Goal: Transaction & Acquisition: Subscribe to service/newsletter

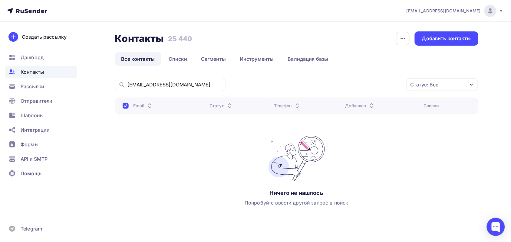
click at [49, 72] on div "Контакты" at bounding box center [41, 72] width 72 height 12
click at [179, 54] on link "Списки" at bounding box center [177, 59] width 31 height 14
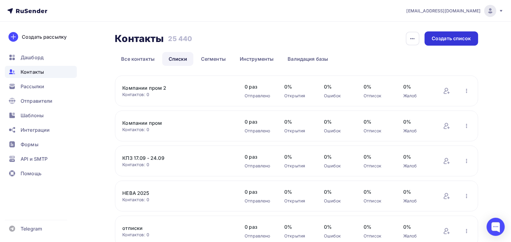
click at [450, 36] on div "Создать список" at bounding box center [451, 38] width 39 height 7
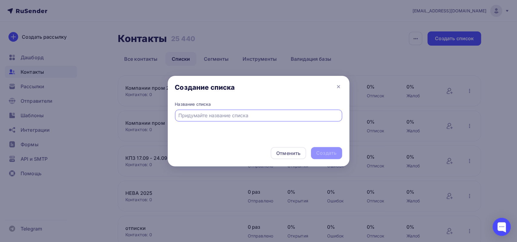
click at [260, 114] on input "text" at bounding box center [258, 115] width 160 height 7
type input "R"
type input "Компании пром 3"
click at [341, 149] on div "Создать" at bounding box center [326, 153] width 31 height 12
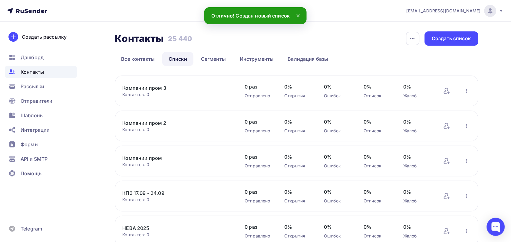
click at [173, 92] on div "Контактов: 0" at bounding box center [178, 95] width 110 height 6
click at [156, 86] on link "Компании пром 3" at bounding box center [174, 87] width 103 height 7
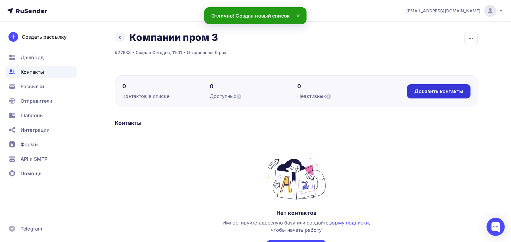
click at [450, 95] on div "Добавить контакты" at bounding box center [438, 91] width 63 height 14
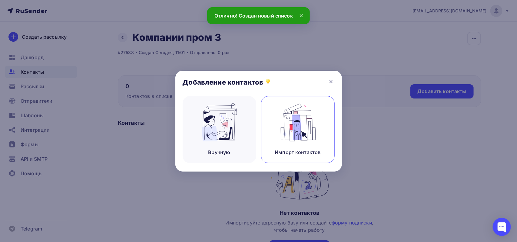
click at [297, 132] on img at bounding box center [297, 123] width 41 height 38
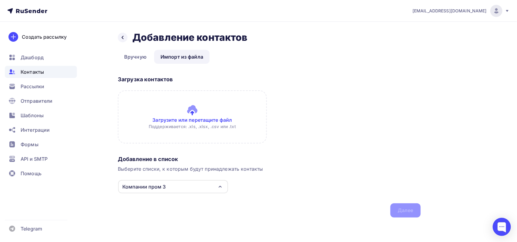
click at [208, 123] on input "file" at bounding box center [192, 117] width 149 height 53
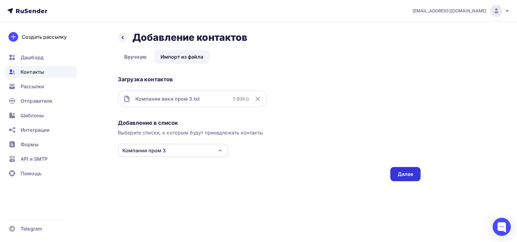
click at [407, 169] on div "Далее" at bounding box center [405, 174] width 30 height 14
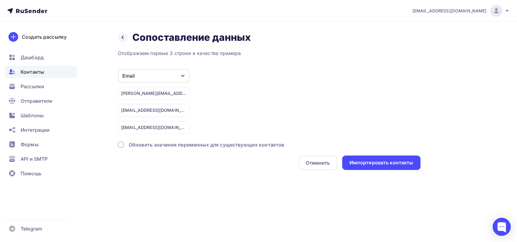
click at [407, 169] on div "Импортировать контакты" at bounding box center [381, 163] width 78 height 15
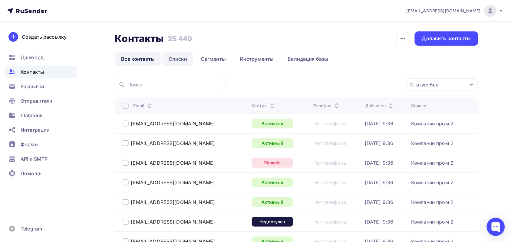
click at [181, 61] on link "Списки" at bounding box center [177, 59] width 31 height 14
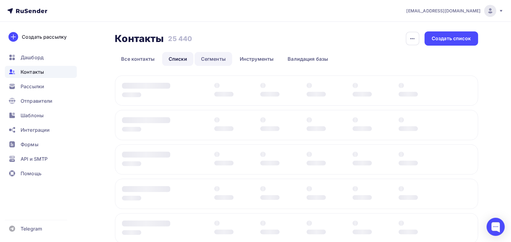
click at [220, 61] on link "Сегменты" at bounding box center [214, 59] width 38 height 14
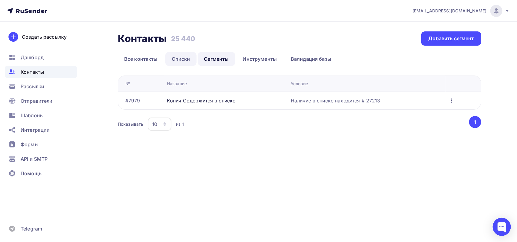
click at [175, 61] on link "Списки" at bounding box center [180, 59] width 31 height 14
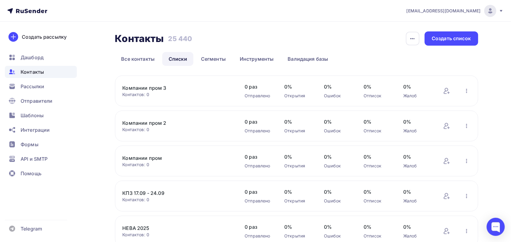
click at [155, 88] on link "Компании пром 3" at bounding box center [174, 87] width 103 height 7
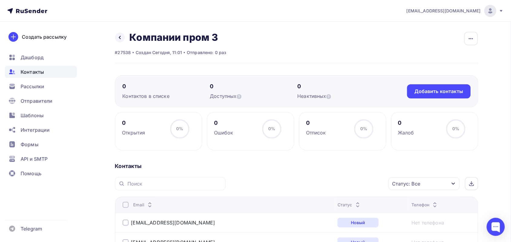
click at [432, 189] on div "Статус: Все" at bounding box center [423, 184] width 71 height 13
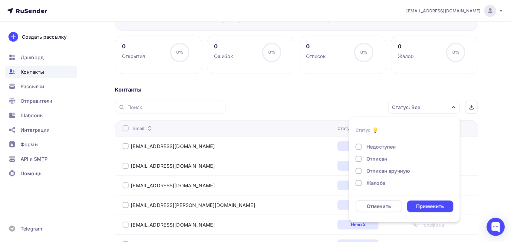
scroll to position [94, 0]
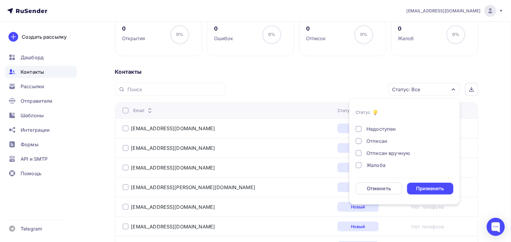
click at [376, 166] on div "Жалоба" at bounding box center [376, 165] width 19 height 7
click at [362, 127] on div "Недоступен" at bounding box center [401, 129] width 91 height 7
click at [369, 145] on div "Не существует" at bounding box center [385, 142] width 36 height 7
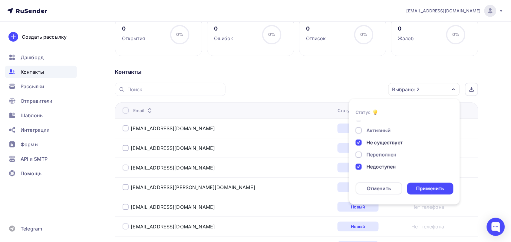
scroll to position [0, 0]
click at [370, 140] on div "Активный" at bounding box center [379, 136] width 24 height 7
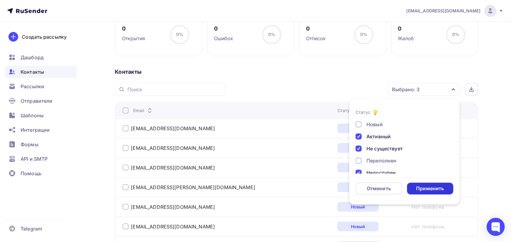
click at [424, 190] on div "Применить" at bounding box center [430, 189] width 28 height 7
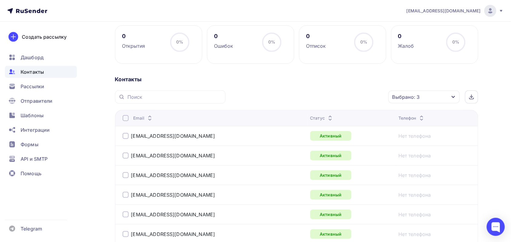
scroll to position [70, 0]
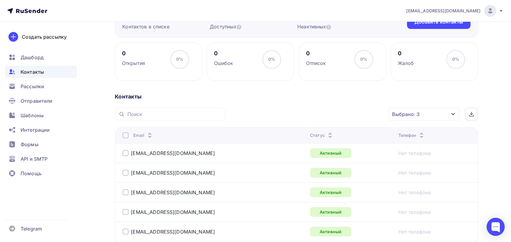
click at [422, 116] on div "Выбрано: 3" at bounding box center [423, 114] width 71 height 13
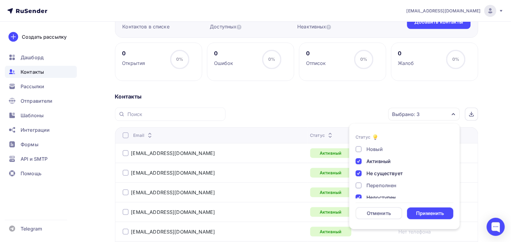
click at [374, 184] on div "Переполнен" at bounding box center [382, 185] width 30 height 7
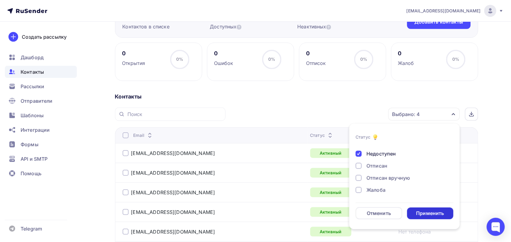
click at [426, 216] on div "Применить" at bounding box center [430, 213] width 28 height 7
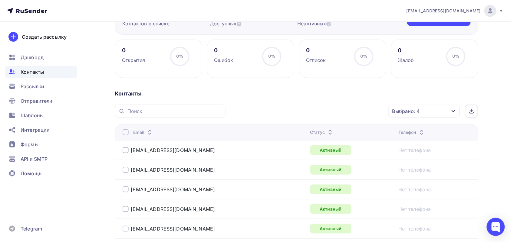
scroll to position [0, 0]
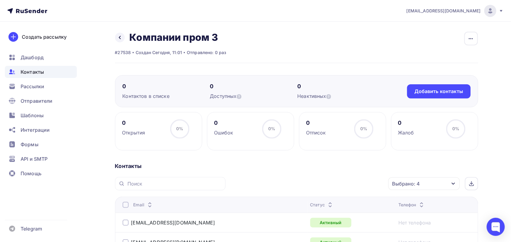
click at [127, 206] on div at bounding box center [126, 205] width 6 height 6
click at [334, 186] on div "Действие" at bounding box center [343, 184] width 80 height 12
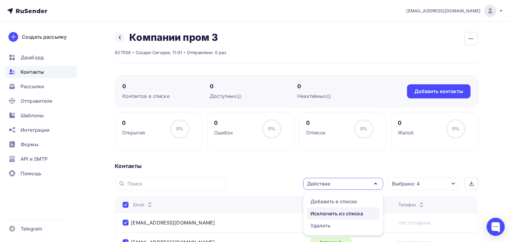
click at [350, 211] on div "Исключить из списка" at bounding box center [337, 213] width 53 height 7
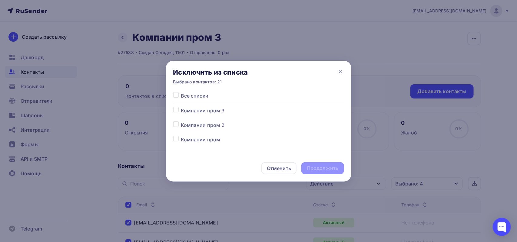
click at [181, 107] on label at bounding box center [181, 107] width 0 height 0
click at [173, 111] on input "checkbox" at bounding box center [175, 109] width 5 height 5
checkbox input "true"
click at [309, 168] on div "Продолжить" at bounding box center [322, 168] width 31 height 7
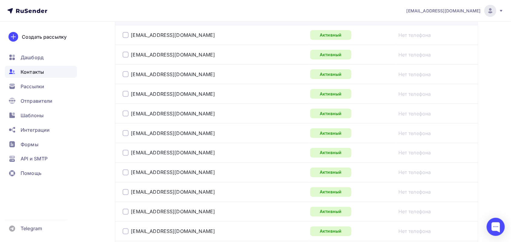
scroll to position [189, 0]
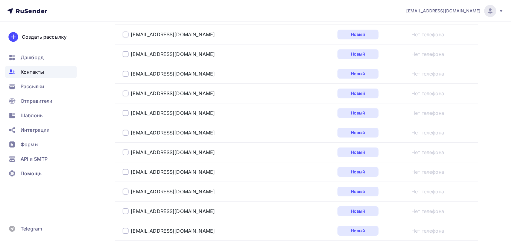
scroll to position [1021, 0]
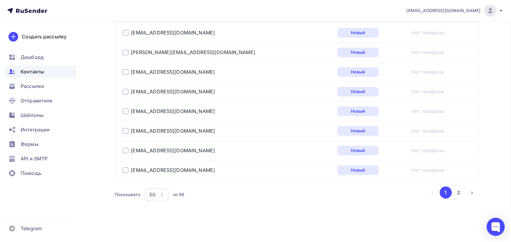
click at [466, 194] on li "›" at bounding box center [471, 193] width 13 height 12
click at [462, 194] on button "2" at bounding box center [459, 193] width 12 height 12
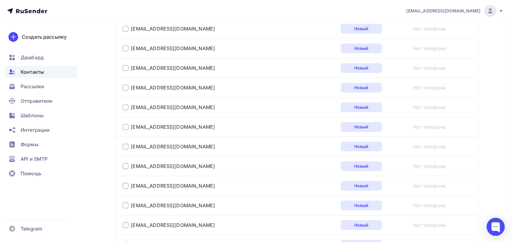
scroll to position [744, 0]
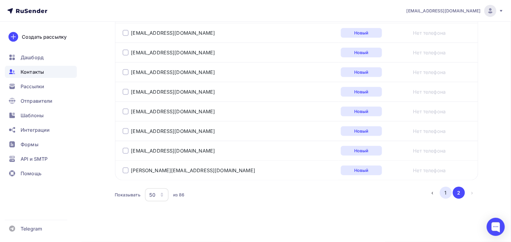
click at [442, 189] on button "1" at bounding box center [446, 193] width 12 height 12
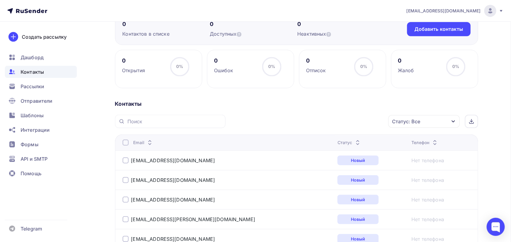
scroll to position [0, 0]
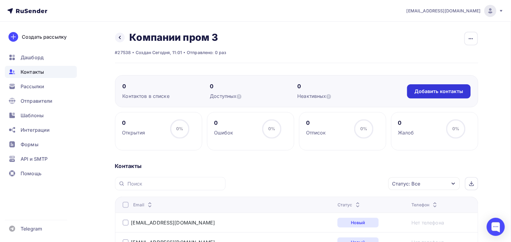
click at [439, 88] on div "Добавить контакты" at bounding box center [438, 91] width 49 height 7
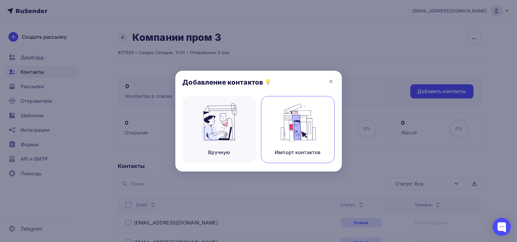
click at [282, 140] on img at bounding box center [297, 123] width 41 height 38
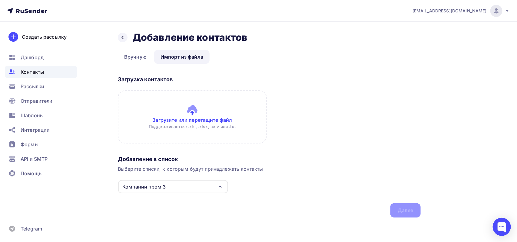
click at [182, 136] on input "file" at bounding box center [192, 117] width 149 height 53
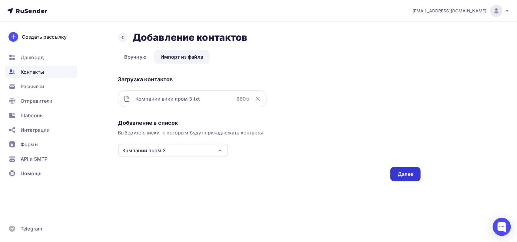
click at [393, 168] on div "Далее" at bounding box center [405, 174] width 30 height 14
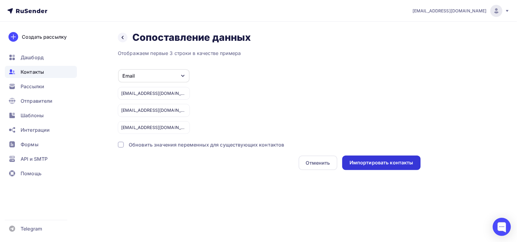
click at [400, 167] on div "Импортировать контакты" at bounding box center [381, 163] width 78 height 15
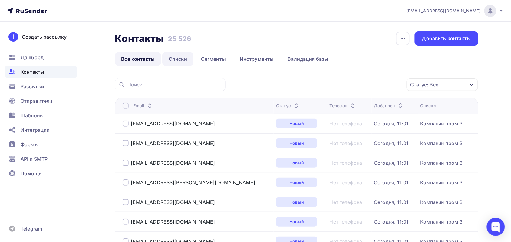
click at [177, 57] on link "Списки" at bounding box center [177, 59] width 31 height 14
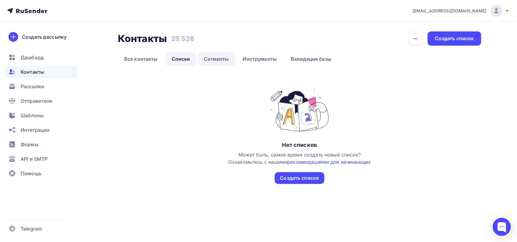
click at [214, 53] on link "Сегменты" at bounding box center [217, 59] width 38 height 14
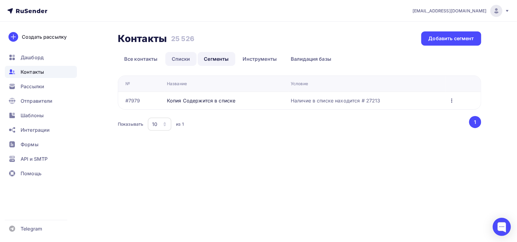
click at [181, 58] on link "Списки" at bounding box center [180, 59] width 31 height 14
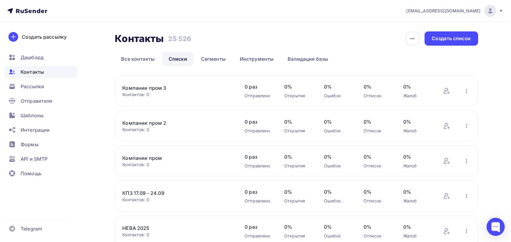
click at [146, 94] on div "Контактов: 0" at bounding box center [178, 95] width 110 height 6
click at [146, 87] on link "Компании пром 3" at bounding box center [174, 87] width 103 height 7
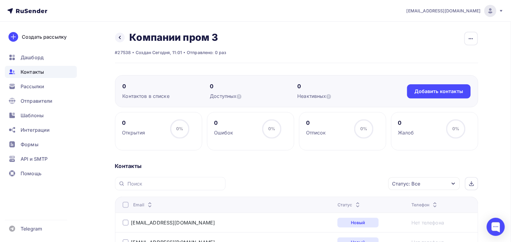
click at [450, 181] on div "Статус: Все" at bounding box center [423, 184] width 71 height 13
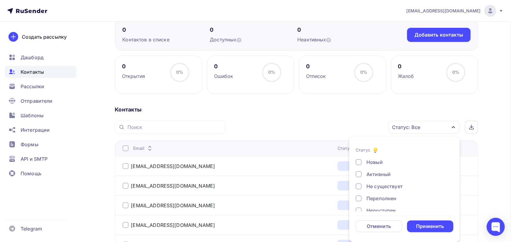
click at [373, 172] on div "Активный" at bounding box center [379, 174] width 24 height 7
click at [384, 175] on div "Недоступен" at bounding box center [381, 173] width 29 height 7
click at [380, 186] on div "Отписан" at bounding box center [377, 185] width 21 height 7
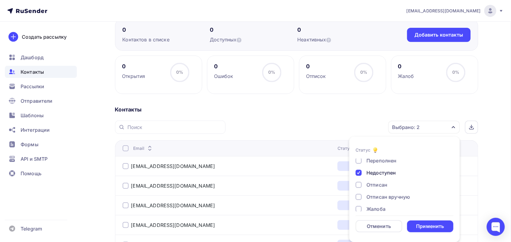
click at [380, 161] on div "Переполнен" at bounding box center [382, 160] width 30 height 7
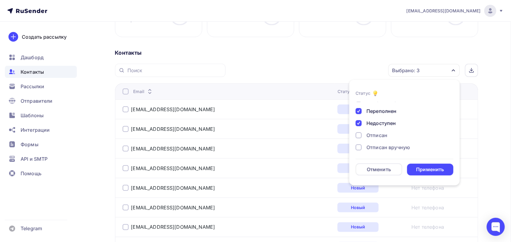
scroll to position [44, 0]
click at [359, 144] on div at bounding box center [359, 146] width 6 height 6
click at [358, 134] on div at bounding box center [359, 134] width 6 height 6
click at [359, 121] on div at bounding box center [359, 122] width 6 height 6
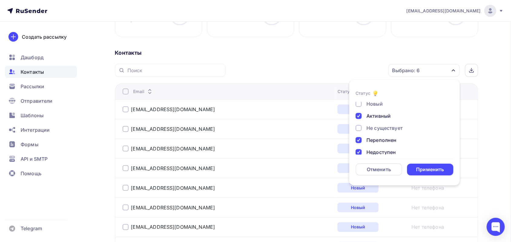
scroll to position [0, 0]
click at [364, 130] on div "Не существует" at bounding box center [401, 129] width 91 height 7
click at [421, 163] on form "Статус Новый Активный Не существует Переполнен Недоступен Отписан Отписан вручн…" at bounding box center [405, 133] width 98 height 86
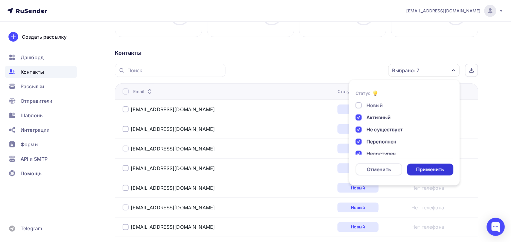
click at [421, 167] on div "Применить" at bounding box center [430, 169] width 28 height 7
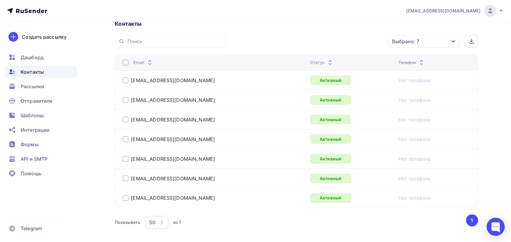
scroll to position [96, 0]
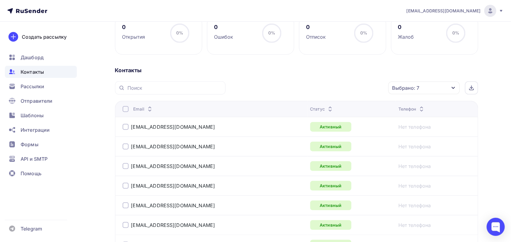
click at [126, 109] on div at bounding box center [126, 109] width 6 height 6
click at [409, 88] on div "Выбрано: 7" at bounding box center [405, 87] width 27 height 7
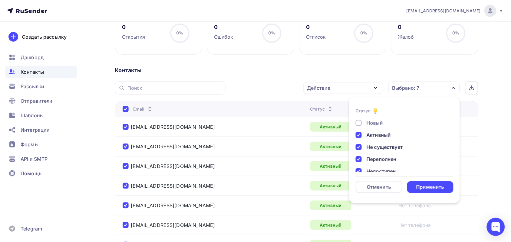
click at [345, 87] on div "Действие" at bounding box center [343, 88] width 80 height 12
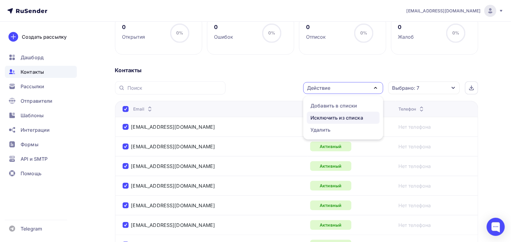
click at [331, 116] on div "Исключить из списка" at bounding box center [337, 117] width 53 height 7
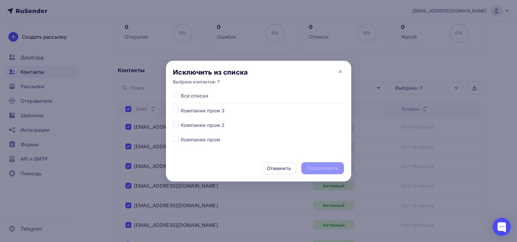
click at [226, 111] on div "Компании пром 3" at bounding box center [256, 110] width 175 height 7
click at [181, 107] on label at bounding box center [181, 107] width 0 height 0
click at [176, 111] on input "checkbox" at bounding box center [175, 109] width 5 height 5
checkbox input "true"
click at [337, 169] on div "Продолжить" at bounding box center [322, 168] width 31 height 7
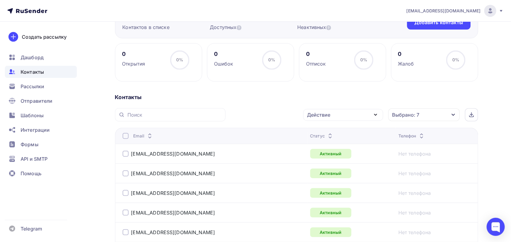
scroll to position [0, 0]
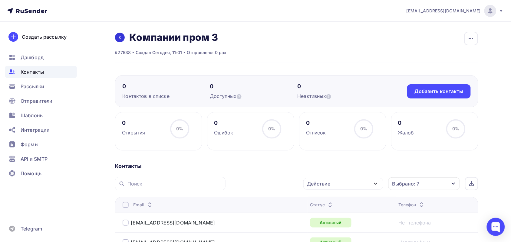
click at [120, 40] on link at bounding box center [120, 38] width 10 height 10
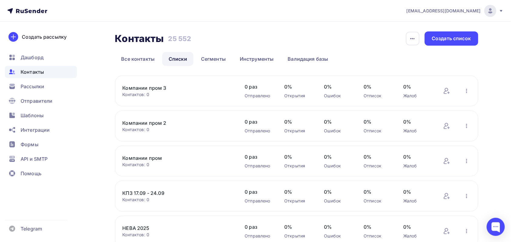
click at [160, 88] on link "Компании пром 3" at bounding box center [174, 87] width 103 height 7
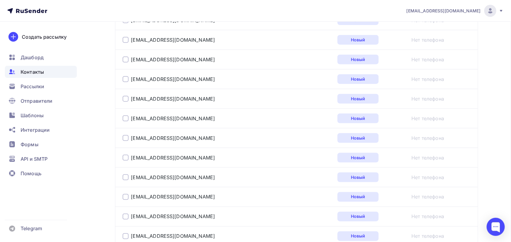
scroll to position [1021, 0]
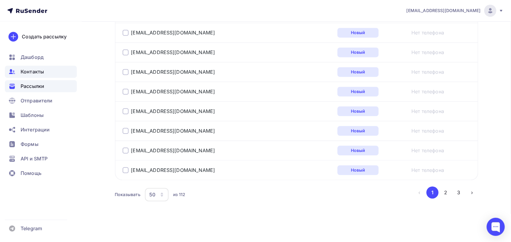
click at [22, 90] on div "Рассылки" at bounding box center [41, 87] width 72 height 12
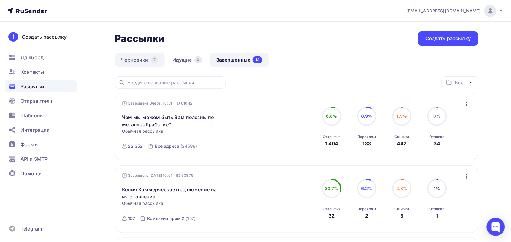
click at [140, 62] on link "Черновики 7" at bounding box center [140, 60] width 50 height 14
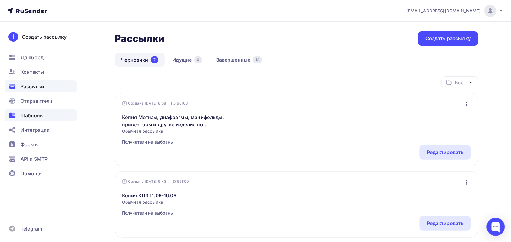
click at [39, 112] on span "Шаблоны" at bounding box center [32, 115] width 23 height 7
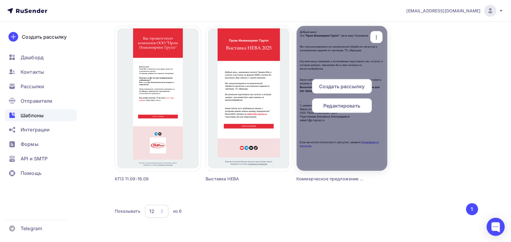
scroll to position [224, 0]
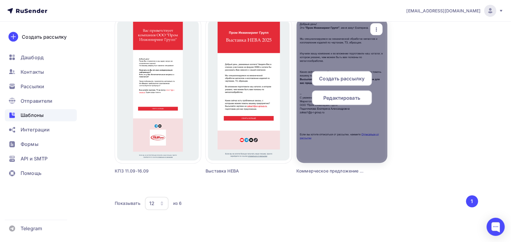
click at [329, 99] on span "Редактировать" at bounding box center [342, 97] width 37 height 7
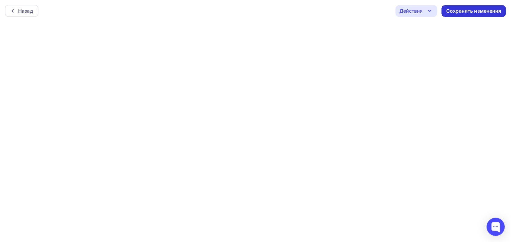
click at [503, 11] on div "Сохранить изменения" at bounding box center [474, 11] width 64 height 12
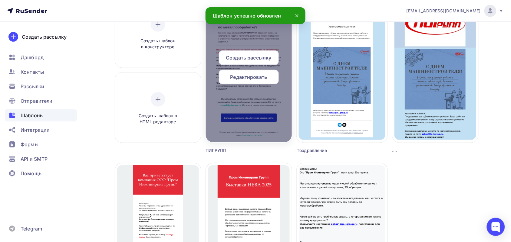
scroll to position [189, 0]
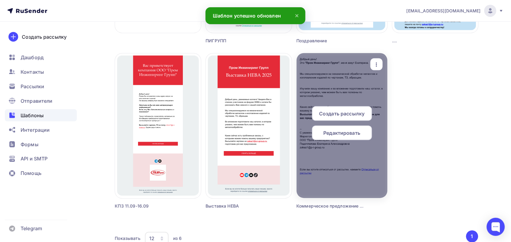
click at [351, 112] on span "Создать рассылку" at bounding box center [341, 113] width 45 height 7
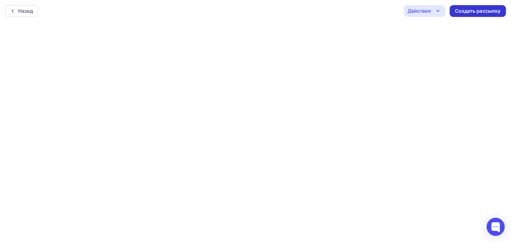
click at [470, 14] on div "Создать рассылку" at bounding box center [478, 11] width 56 height 12
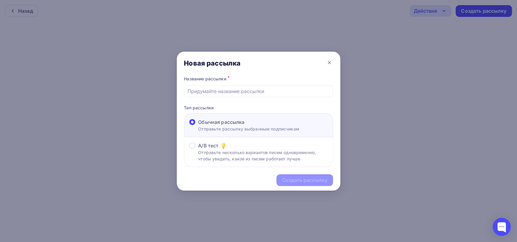
click at [263, 97] on div "Название рассылки * Тип рассылки Обычная рассылка Отправьте рассылку выбранным …" at bounding box center [258, 121] width 163 height 93
click at [261, 94] on input "text" at bounding box center [258, 91] width 142 height 7
type input "Коммерческое предложение на изготовление"
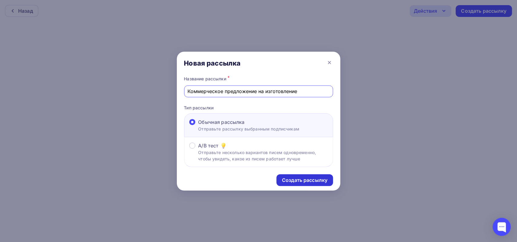
click at [307, 179] on div "Создать рассылку" at bounding box center [304, 180] width 45 height 7
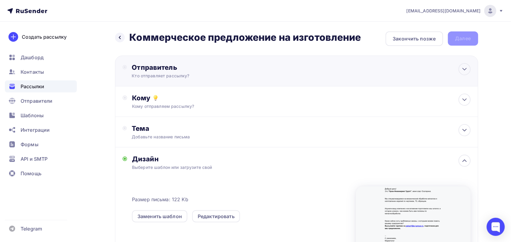
click at [163, 82] on div "Отправитель Кто отправляет рассылку? Email * zakaz1@p-i-group.ru zakaz1@p-i-gro…" at bounding box center [296, 71] width 363 height 31
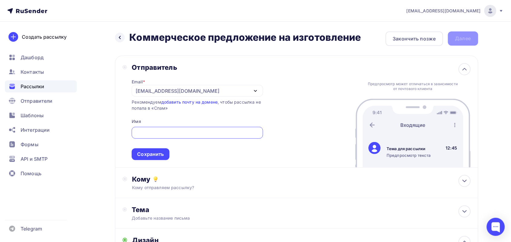
click at [160, 133] on input "text" at bounding box center [197, 133] width 124 height 7
type input "ООО ПИГРУПП"
click at [146, 158] on div "Сохранить" at bounding box center [151, 155] width 38 height 12
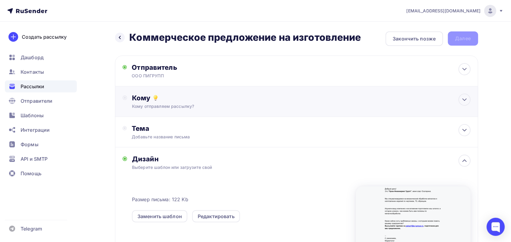
click at [194, 104] on div "Кому отправляем рассылку?" at bounding box center [284, 107] width 305 height 6
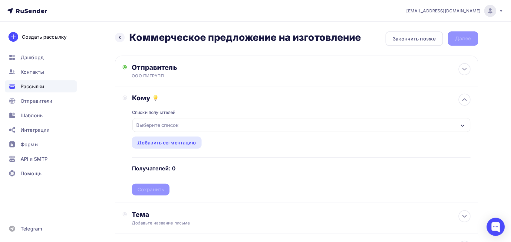
click at [200, 118] on div "Выберите список" at bounding box center [301, 125] width 338 height 14
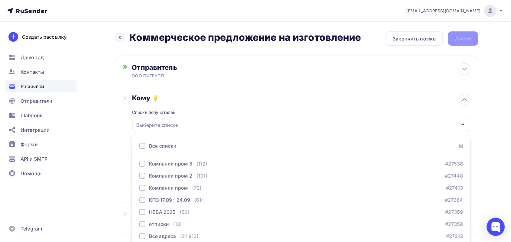
scroll to position [49, 0]
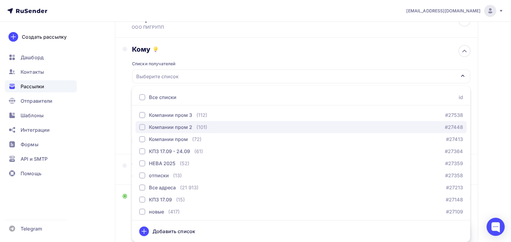
click at [201, 121] on button "Компании пром 2 (101) #27448" at bounding box center [301, 127] width 331 height 12
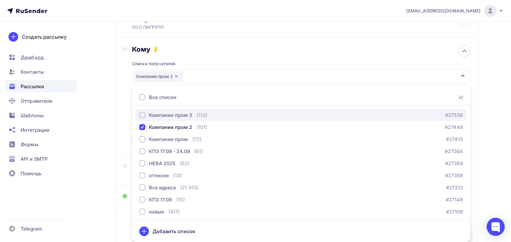
click at [200, 115] on div "(112)" at bounding box center [201, 115] width 11 height 7
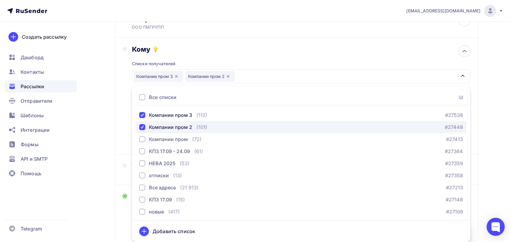
click at [141, 128] on div "button" at bounding box center [142, 127] width 6 height 6
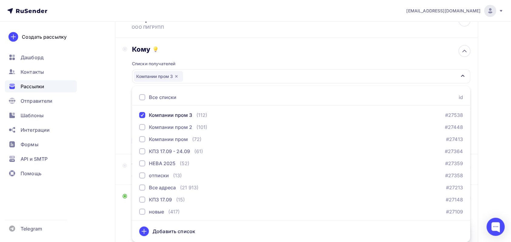
click at [302, 94] on div "Все списки id" at bounding box center [301, 98] width 338 height 16
click at [290, 35] on div "Отправитель ООО ПИГРУПП Email * zakaz1@p-i-group.ru zakaz1@p-i-group.ru Добавит…" at bounding box center [296, 22] width 363 height 31
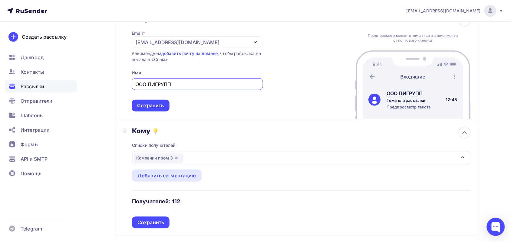
scroll to position [0, 0]
click at [155, 218] on div "Сохранить" at bounding box center [151, 223] width 38 height 12
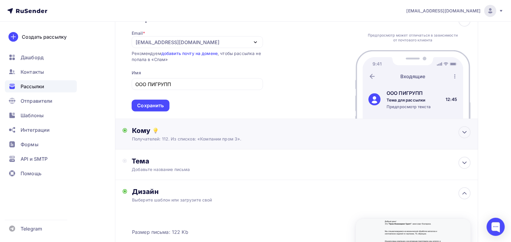
click at [212, 143] on div "Кому Получателей: 112. Из списков: «Компании пром 3». Списки получателей Компан…" at bounding box center [296, 134] width 363 height 31
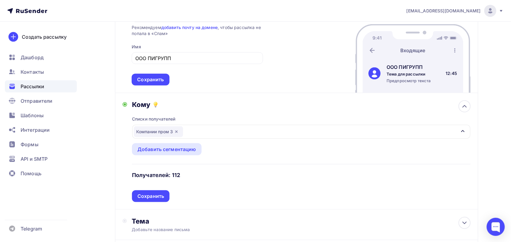
scroll to position [87, 0]
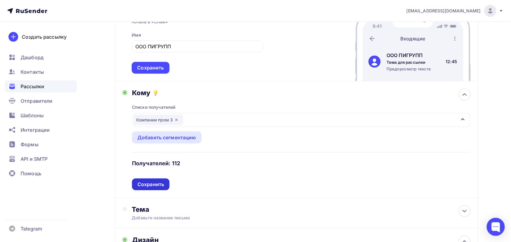
click at [153, 180] on div "Сохранить" at bounding box center [151, 185] width 38 height 12
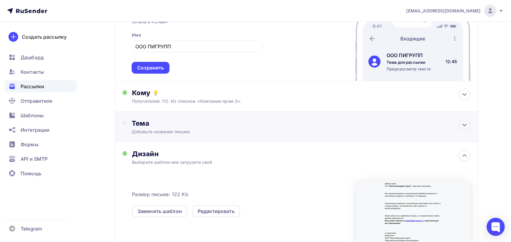
click at [204, 136] on div "Тема Добавьте название письма Тема * Рекомендуем использовать не более 150 симв…" at bounding box center [296, 127] width 363 height 31
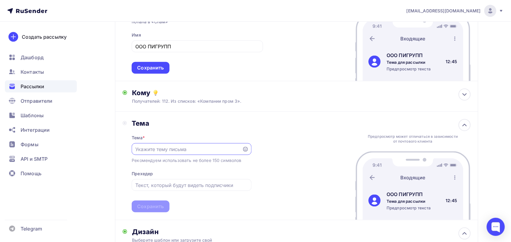
scroll to position [0, 0]
click at [196, 146] on input "text" at bounding box center [187, 149] width 104 height 7
type input "Коммерческое предложение"
click at [156, 210] on div "Сохранить" at bounding box center [150, 206] width 27 height 7
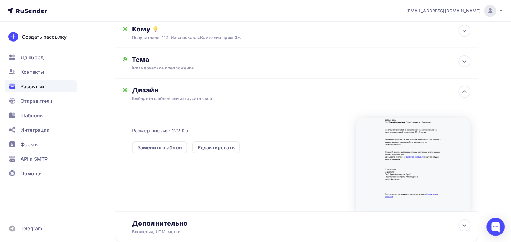
scroll to position [190, 0]
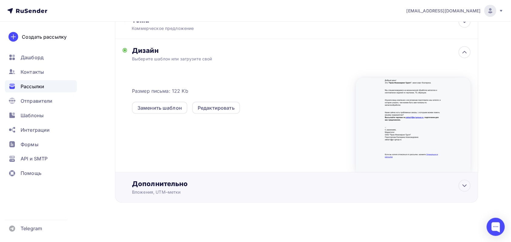
click at [179, 191] on div "Вложения, UTM–метки" at bounding box center [284, 193] width 305 height 6
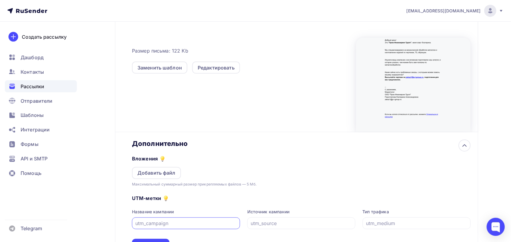
scroll to position [285, 0]
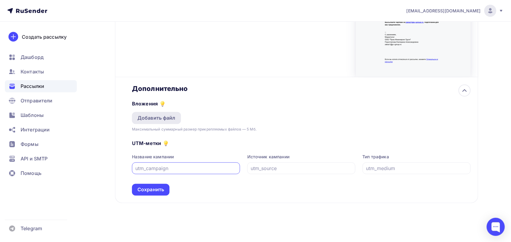
click at [158, 122] on div "Добавить файл" at bounding box center [156, 118] width 49 height 12
click at [140, 119] on div "Добавить файл" at bounding box center [156, 118] width 38 height 7
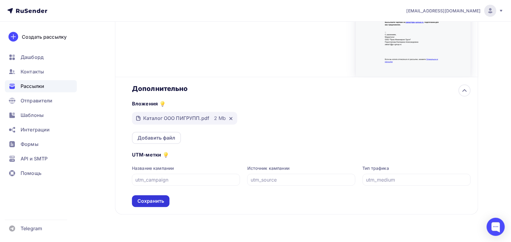
click at [144, 202] on div "Сохранить" at bounding box center [150, 201] width 27 height 7
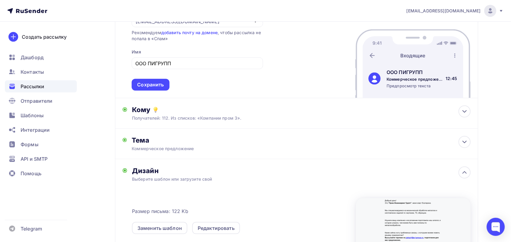
scroll to position [0, 0]
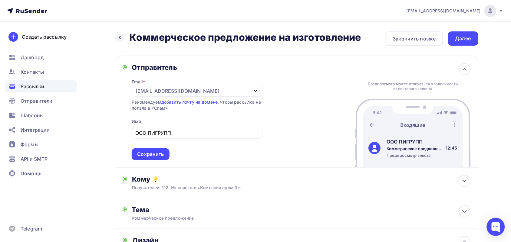
click at [462, 37] on div "Далее" at bounding box center [463, 38] width 16 height 7
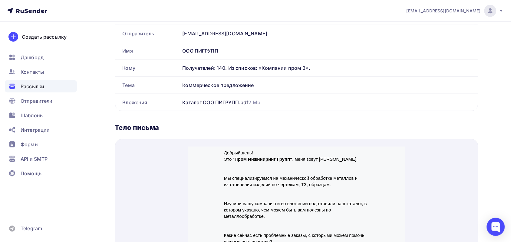
scroll to position [114, 0]
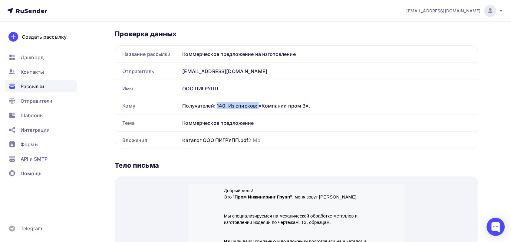
drag, startPoint x: 216, startPoint y: 105, endPoint x: 228, endPoint y: 105, distance: 11.2
click at [228, 105] on div "Получателей: 140. Из списков: «Компании пром 3»." at bounding box center [327, 105] width 288 height 7
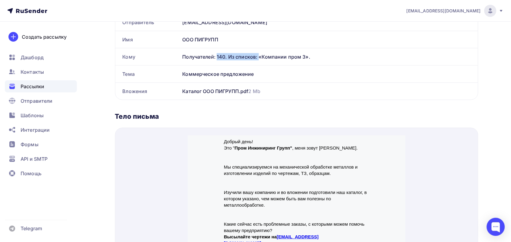
scroll to position [151, 0]
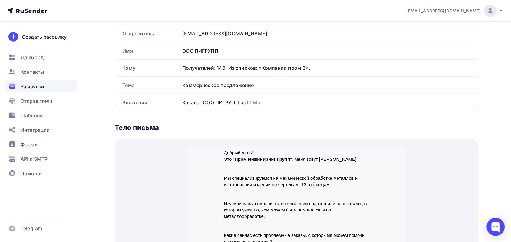
click at [396, 104] on div "Каталог ООО ПИГРУПП.pdf 2 Mb" at bounding box center [329, 102] width 298 height 17
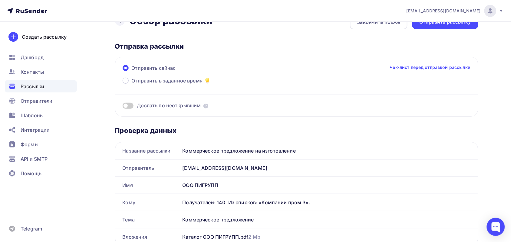
scroll to position [0, 0]
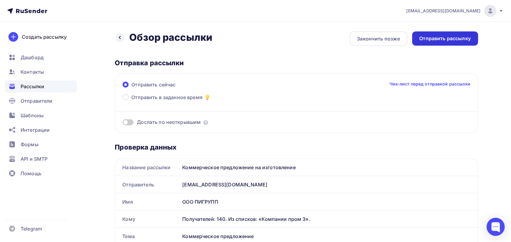
click at [432, 40] on div "Отправить рассылку" at bounding box center [445, 38] width 51 height 7
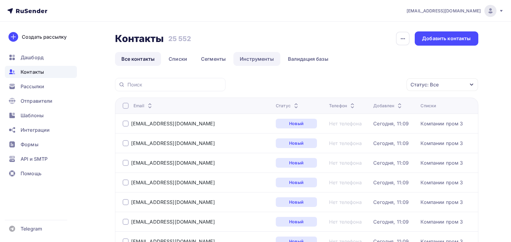
click at [244, 59] on link "Инструменты" at bounding box center [256, 59] width 47 height 14
click at [209, 58] on link "Сегменты" at bounding box center [214, 59] width 38 height 14
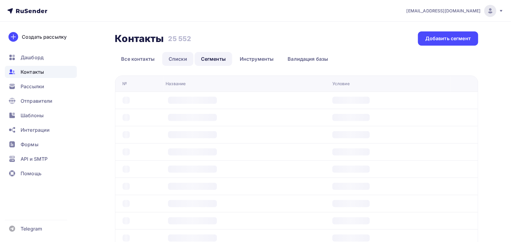
click at [179, 58] on link "Списки" at bounding box center [177, 59] width 31 height 14
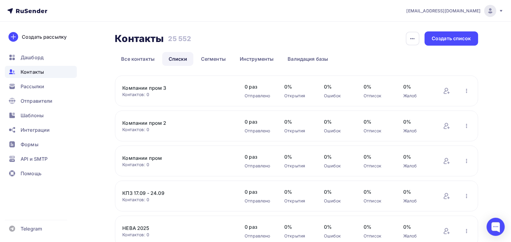
click at [153, 85] on link "Компании пром 3" at bounding box center [174, 87] width 103 height 7
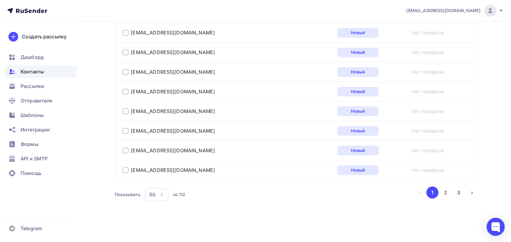
click at [465, 189] on ul "‹ 1 2 3 ›" at bounding box center [445, 193] width 65 height 12
click at [463, 190] on button "3" at bounding box center [459, 193] width 12 height 12
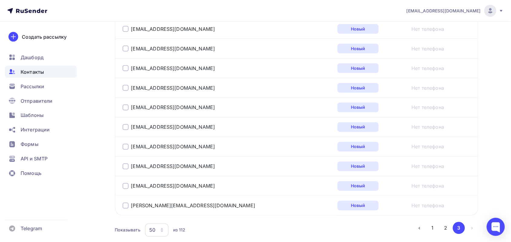
scroll to position [270, 0]
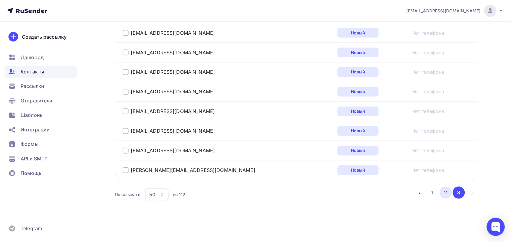
click at [442, 191] on button "2" at bounding box center [446, 193] width 12 height 12
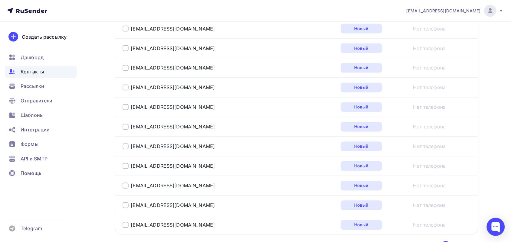
scroll to position [907, 0]
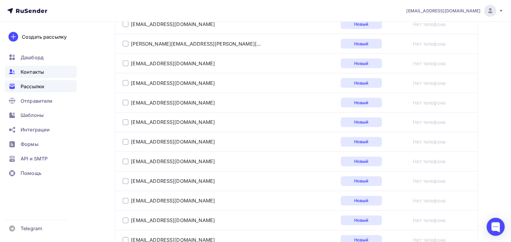
click at [34, 88] on span "Рассылки" at bounding box center [33, 86] width 24 height 7
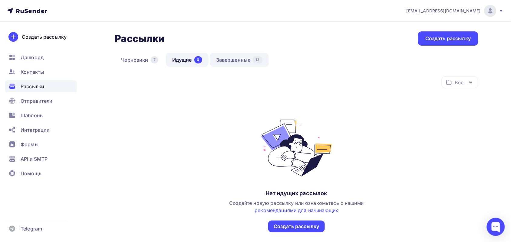
click at [213, 58] on link "Завершенные 13" at bounding box center [239, 60] width 59 height 14
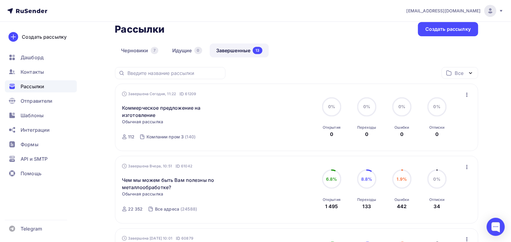
scroll to position [38, 0]
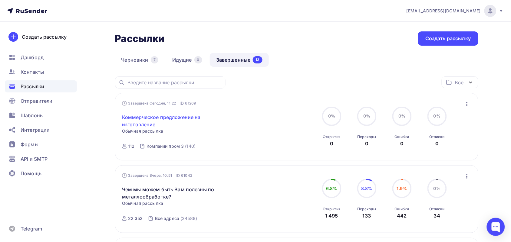
click at [141, 117] on link "Коммерческое предложение на изготовление" at bounding box center [174, 121] width 104 height 15
